Goal: Information Seeking & Learning: Learn about a topic

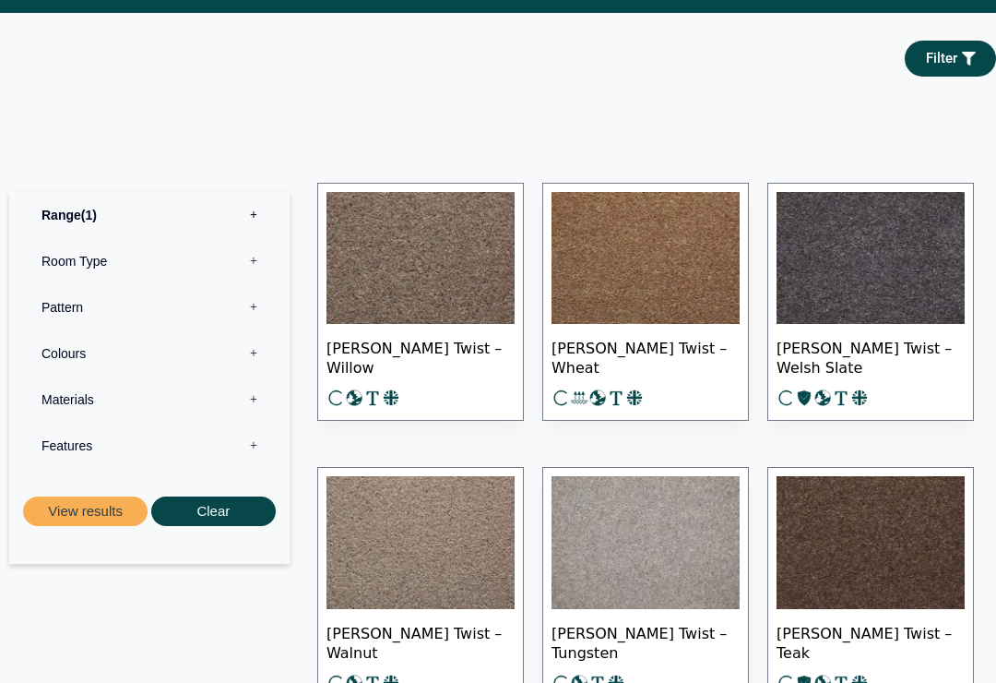
scroll to position [865, 0]
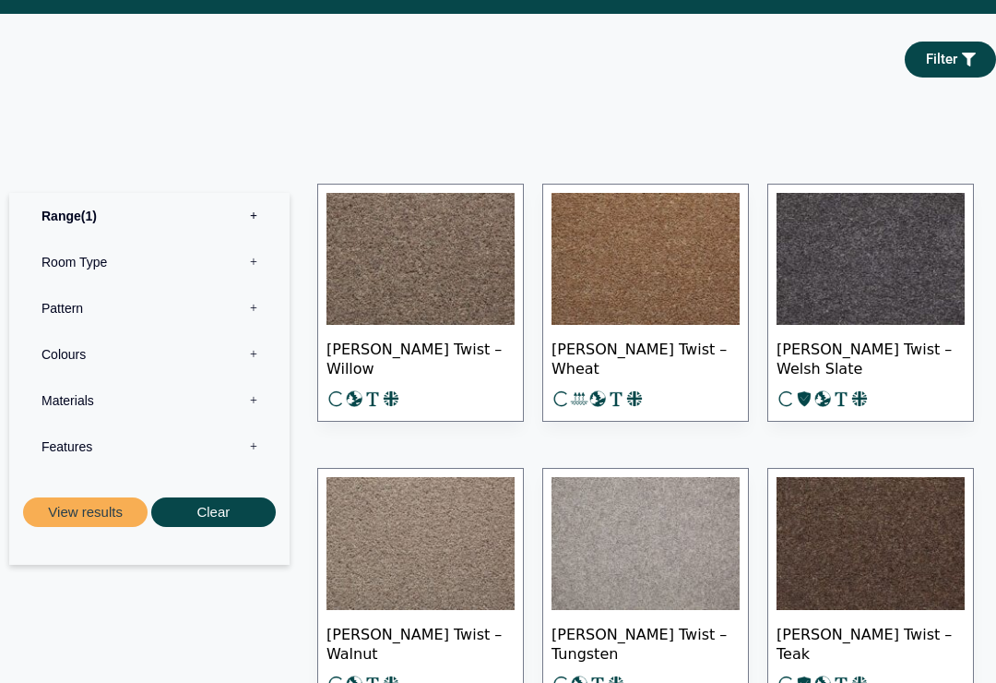
click at [378, 327] on span "Tomkinson Twist – Willow" at bounding box center [421, 357] width 188 height 65
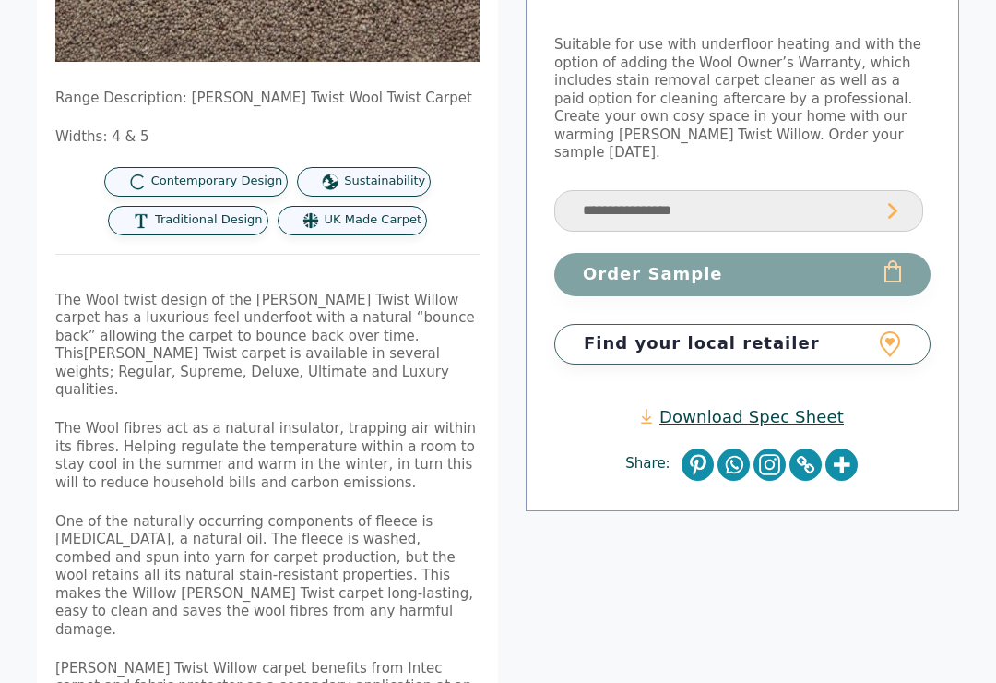
scroll to position [469, 0]
click at [727, 407] on link "Download Spec Sheet" at bounding box center [742, 417] width 203 height 21
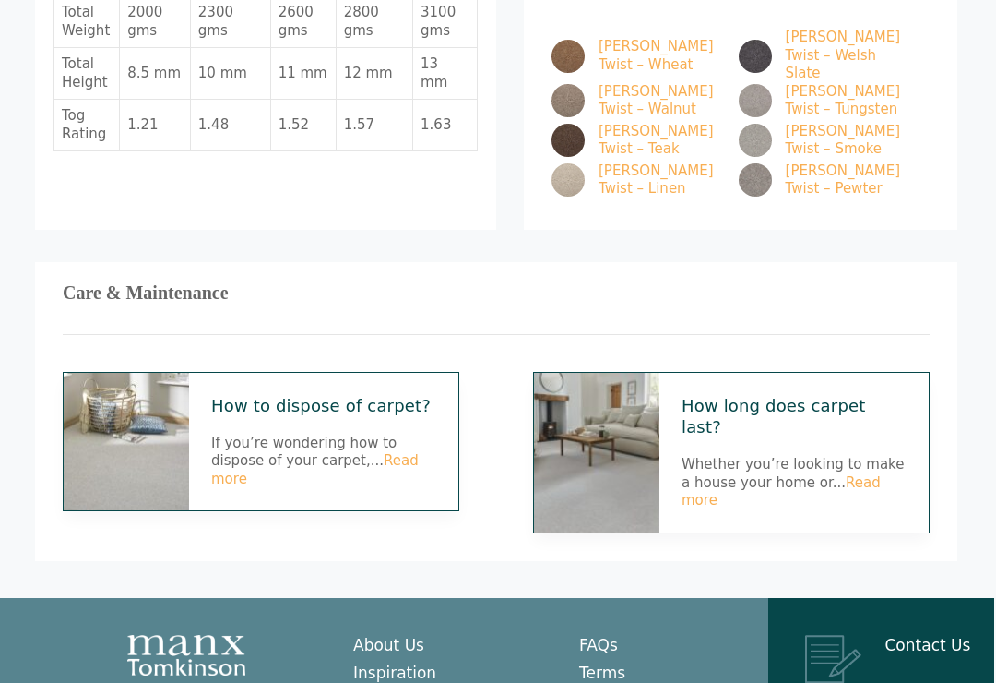
scroll to position [1315, 2]
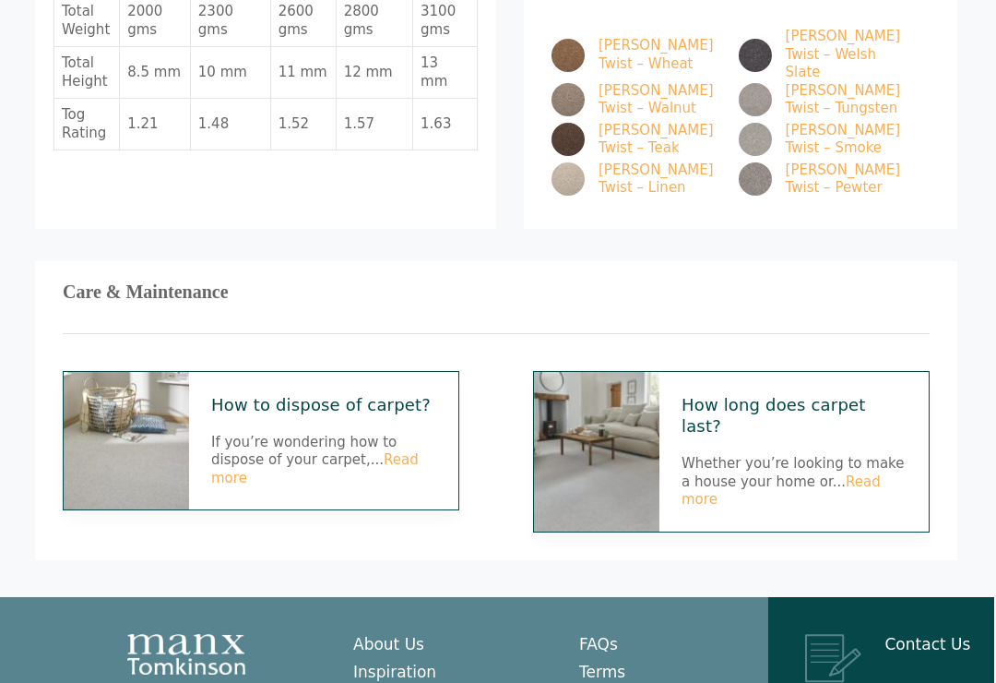
click at [112, 289] on h3 "Care & Maintenance" at bounding box center [496, 292] width 867 height 7
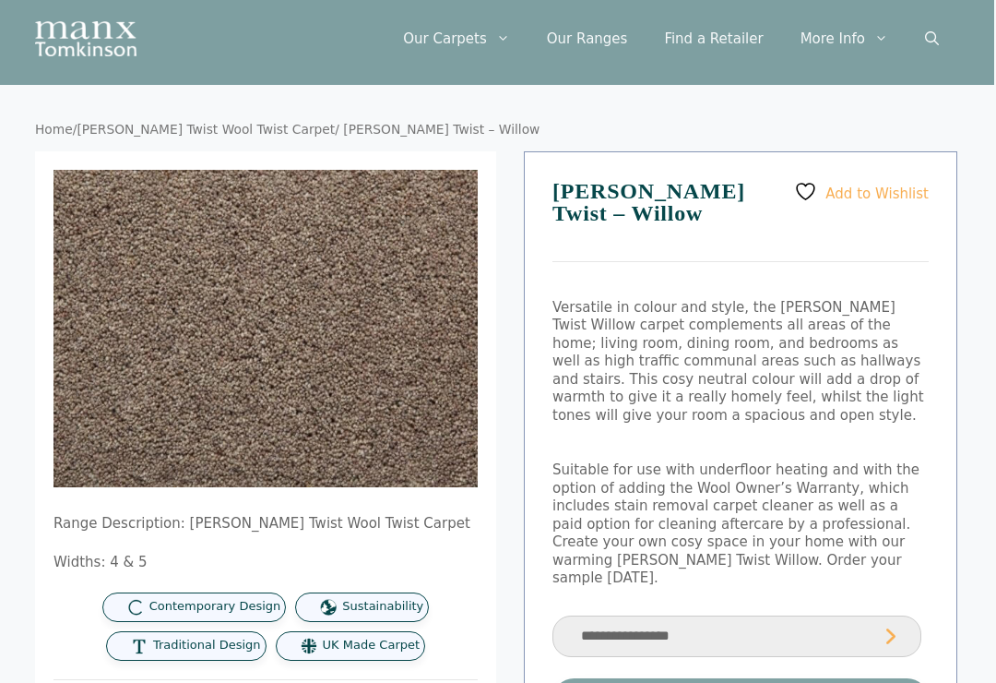
scroll to position [0, 2]
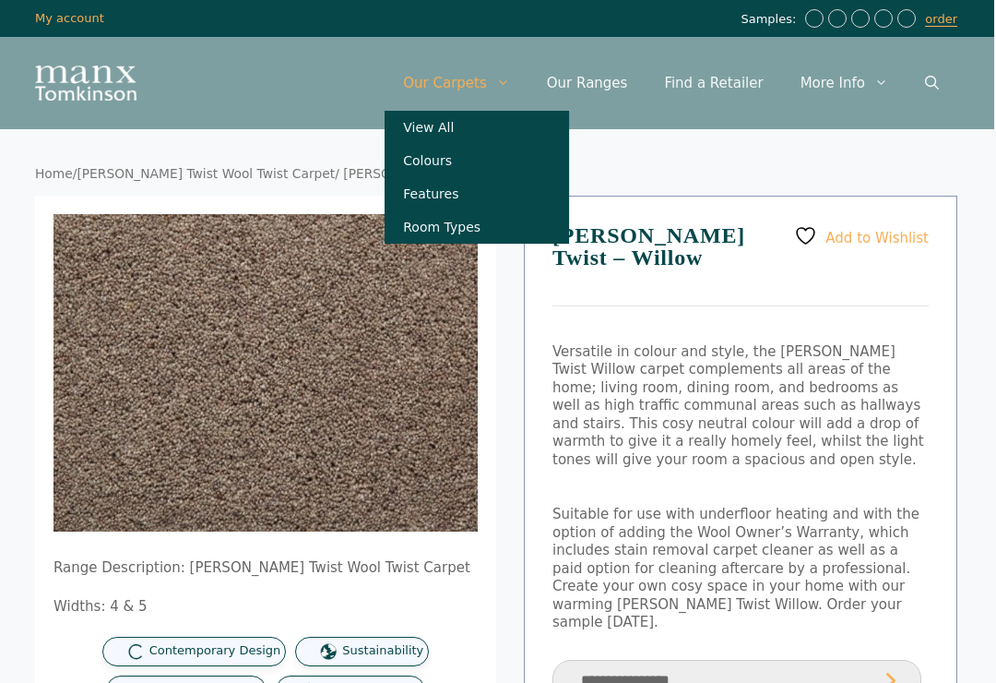
click at [283, 216] on img at bounding box center [423, 491] width 739 height 554
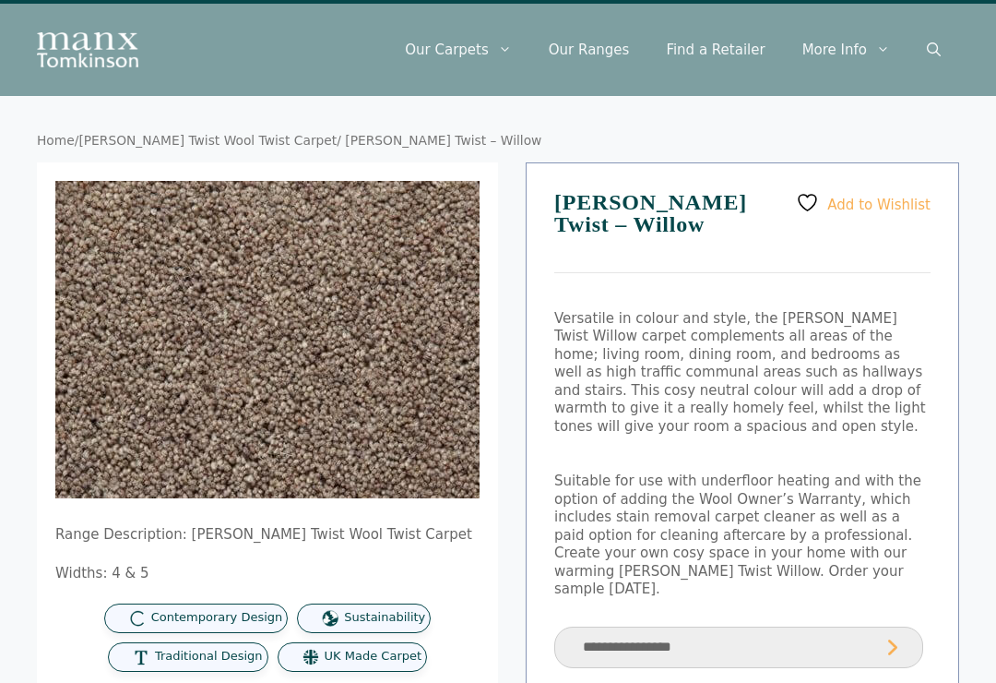
scroll to position [0, 0]
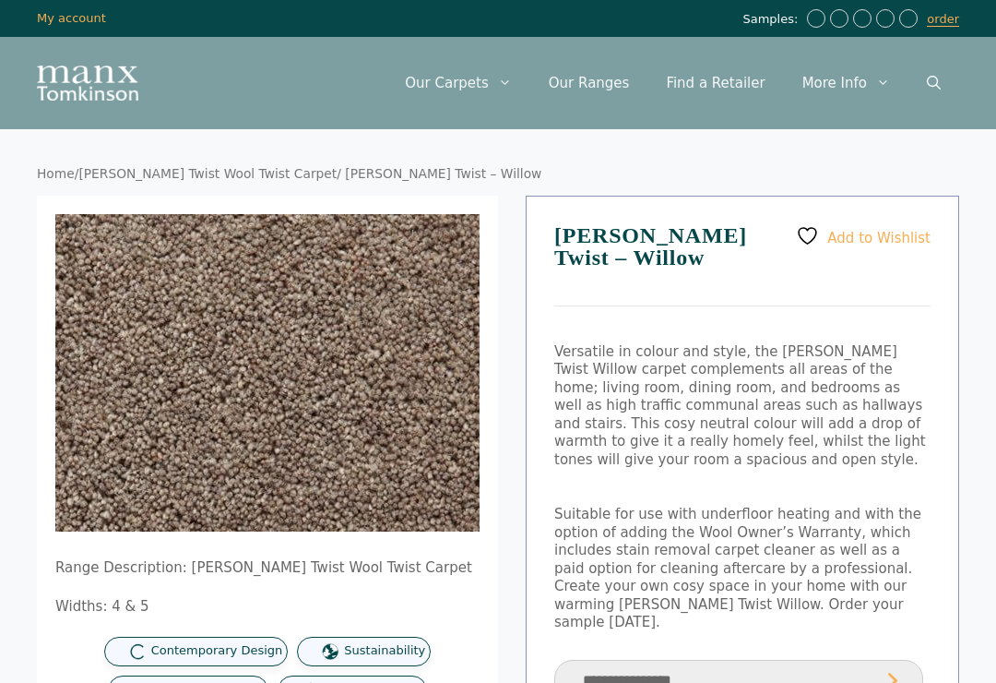
click at [727, 169] on nav "Home / [PERSON_NAME] Twist Wool Twist Carpet / [PERSON_NAME] Twist – Willow" at bounding box center [498, 174] width 923 height 17
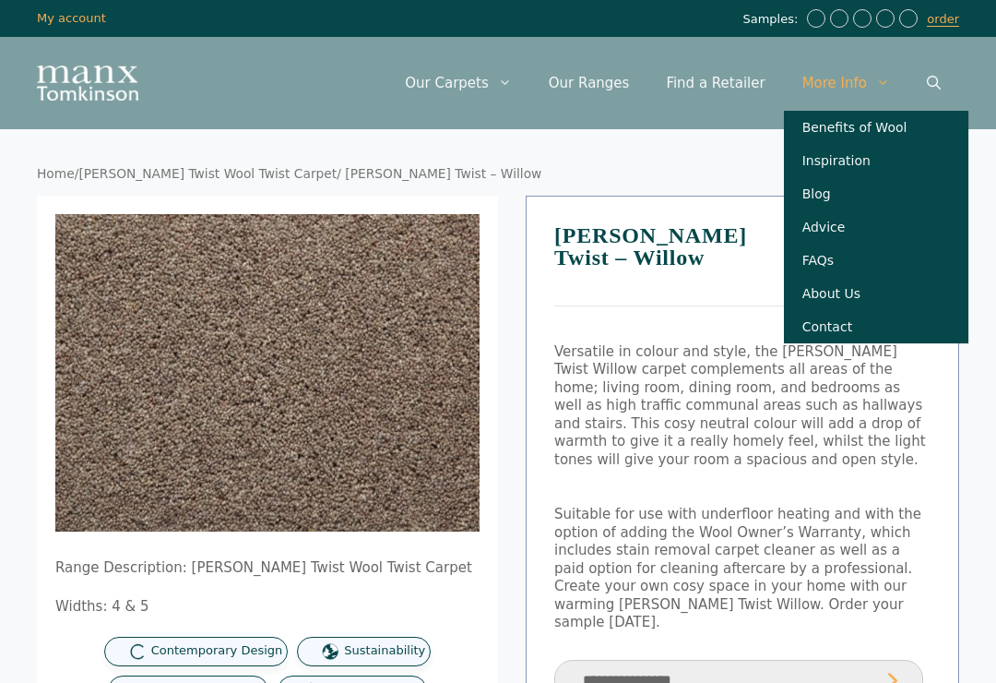
click at [815, 125] on link "Benefits of Wool" at bounding box center [876, 127] width 185 height 33
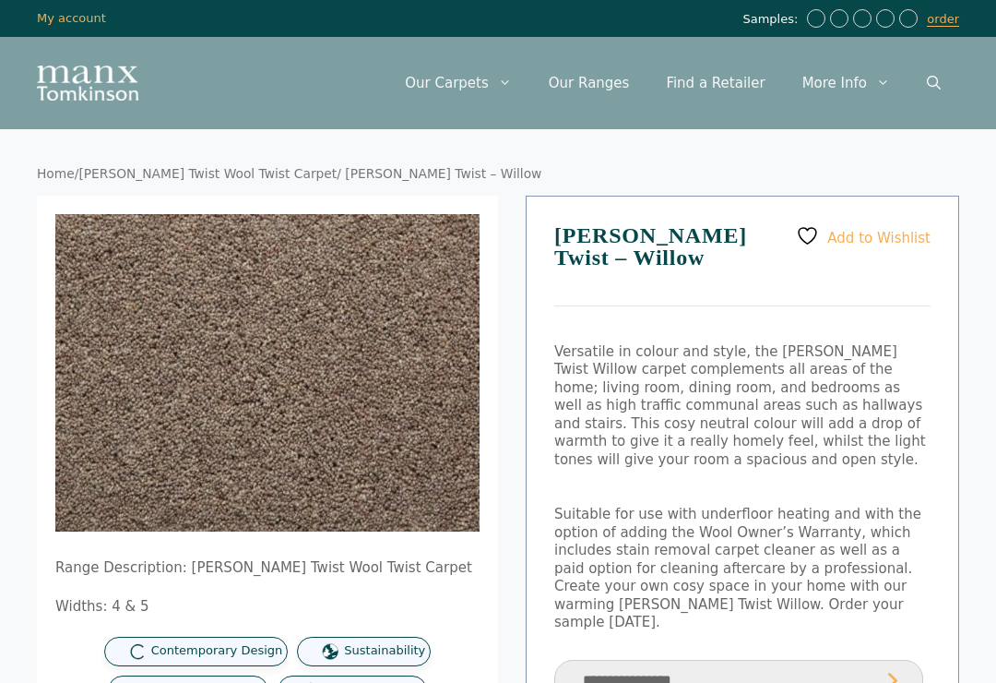
click at [607, 89] on link "Our Ranges" at bounding box center [589, 82] width 118 height 55
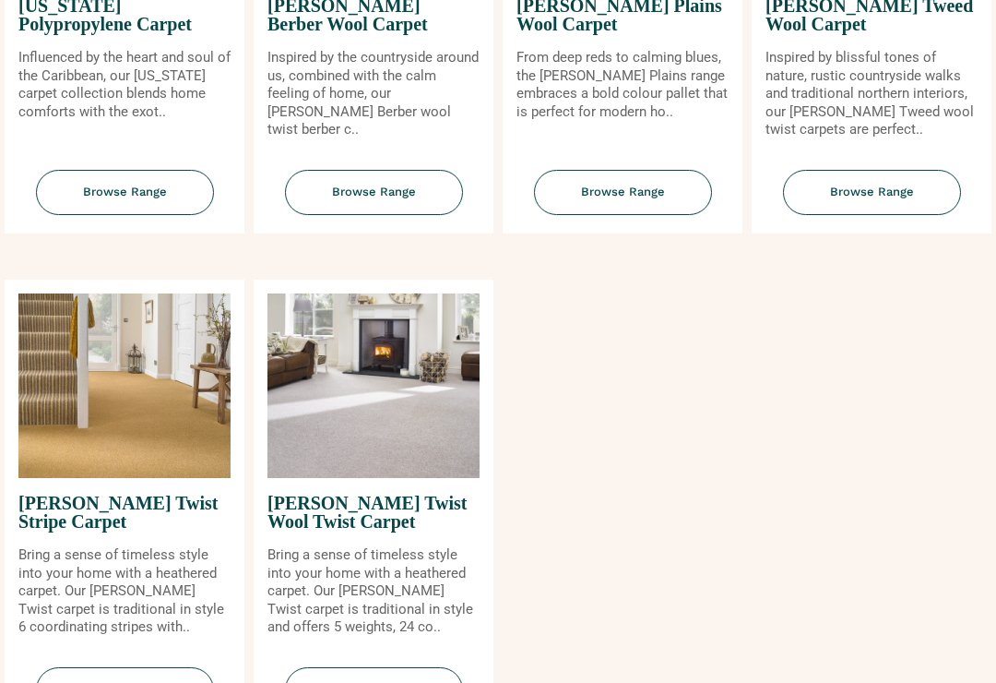
scroll to position [2030, 0]
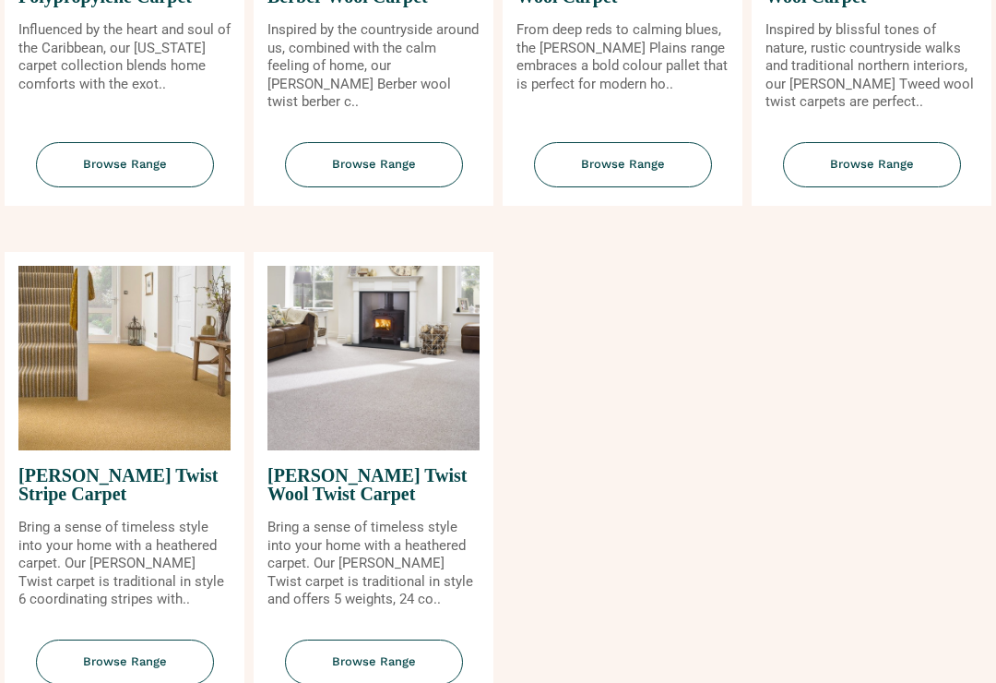
click at [103, 655] on span "Browse Range" at bounding box center [125, 661] width 178 height 45
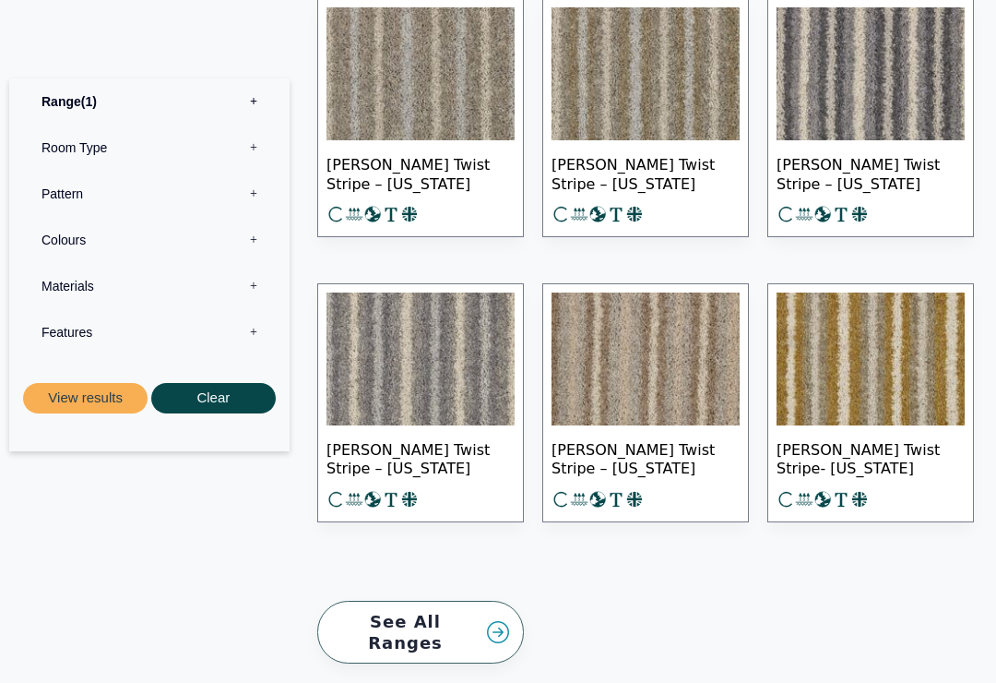
scroll to position [995, 0]
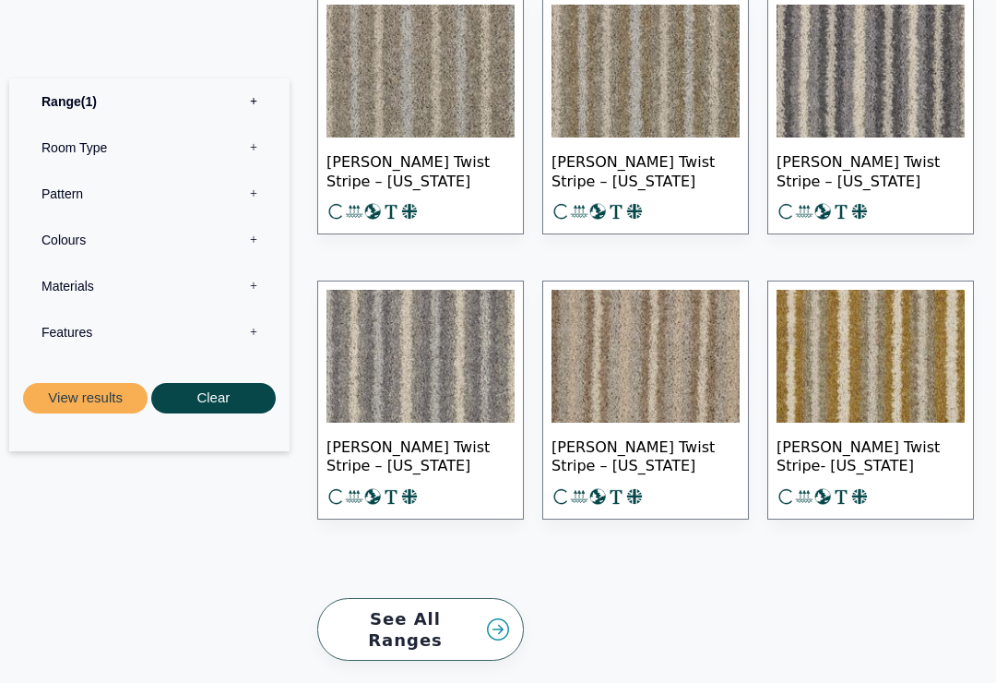
click at [836, 170] on span "Tomkinson Twist Stripe – Idaho" at bounding box center [871, 170] width 188 height 65
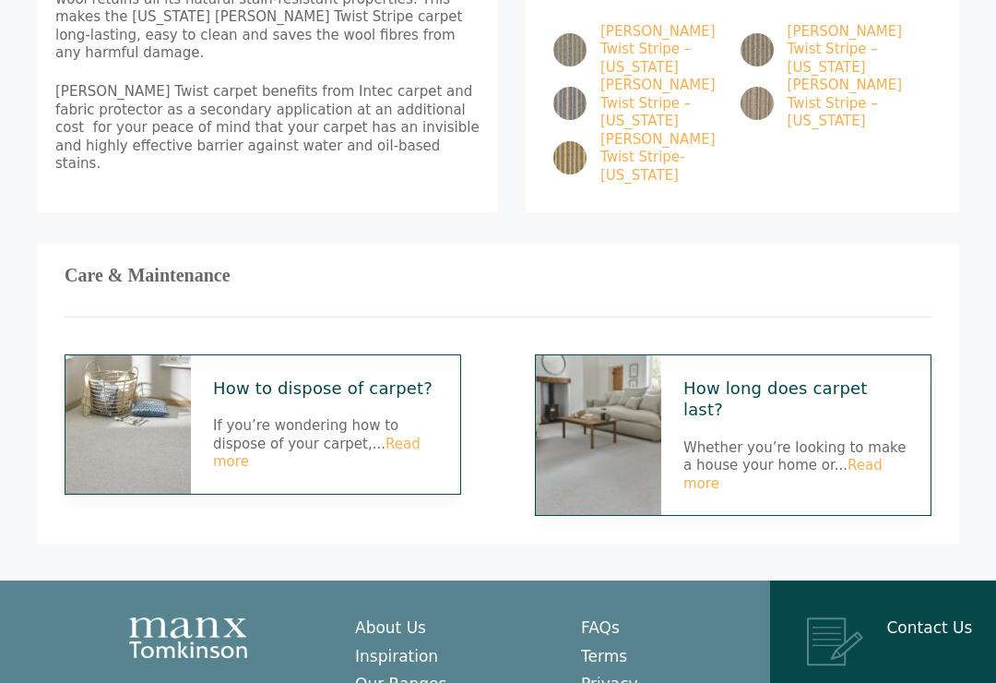
scroll to position [1258, 0]
